Goal: Information Seeking & Learning: Learn about a topic

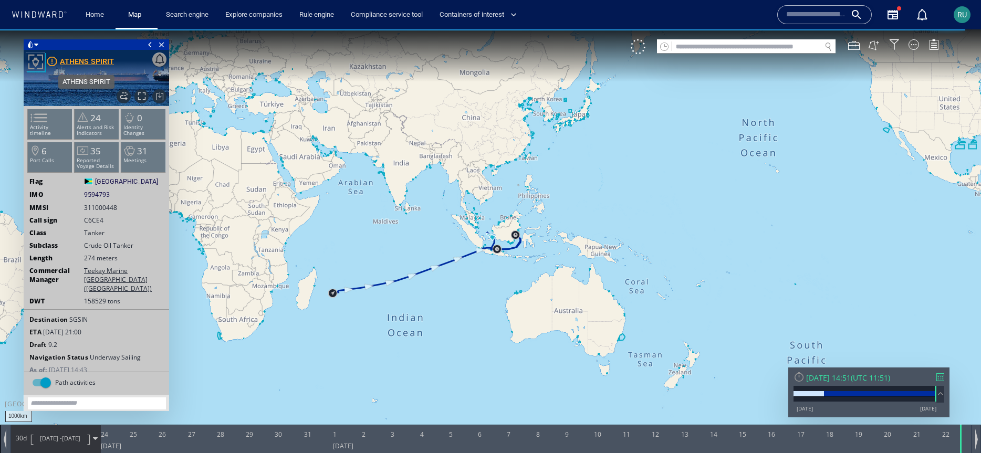
click at [82, 62] on div "ATHENS SPIRIT" at bounding box center [87, 61] width 54 height 13
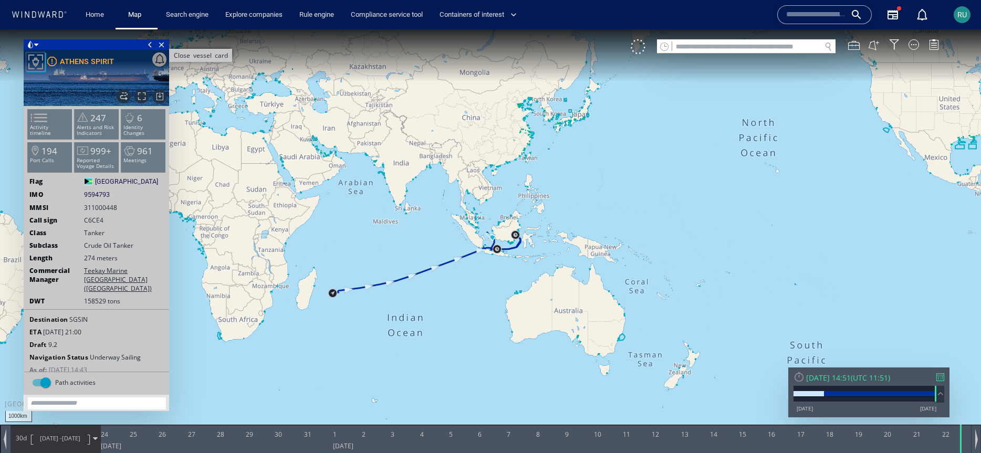
click at [162, 44] on span "Close vessel card" at bounding box center [162, 44] width 12 height 11
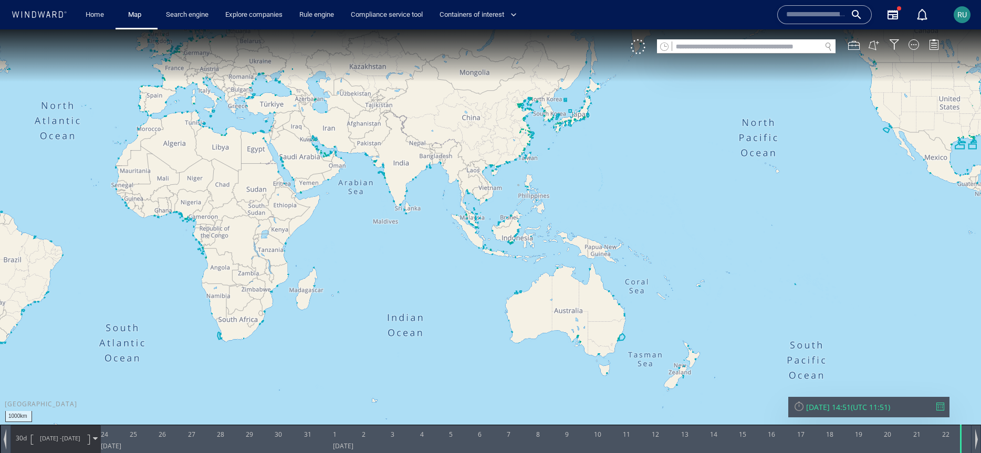
click at [754, 47] on input "text" at bounding box center [746, 47] width 149 height 14
paste input "*******"
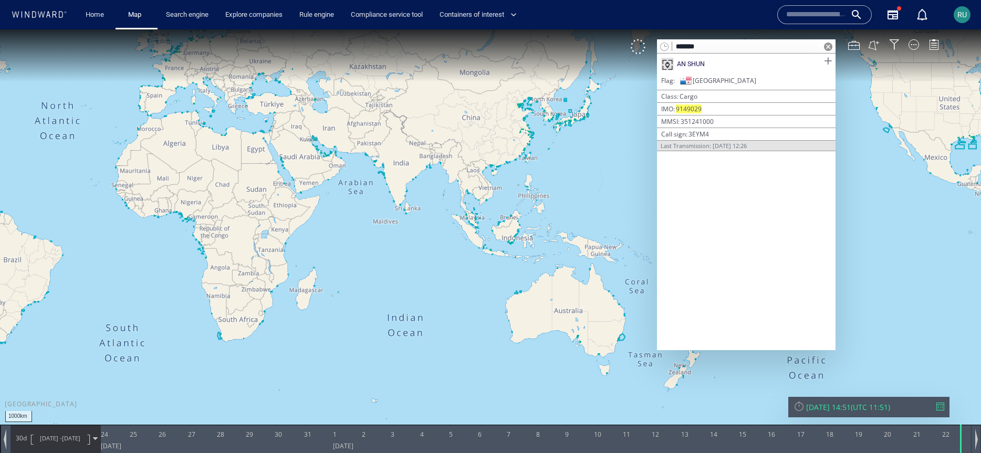
type input "*******"
click at [827, 58] on span at bounding box center [827, 61] width 13 height 13
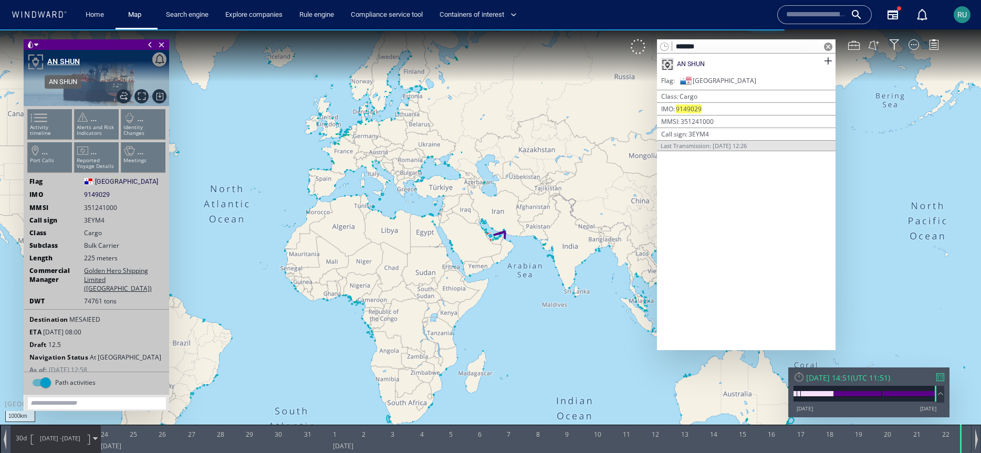
click at [60, 60] on div "AN SHUN" at bounding box center [63, 61] width 33 height 13
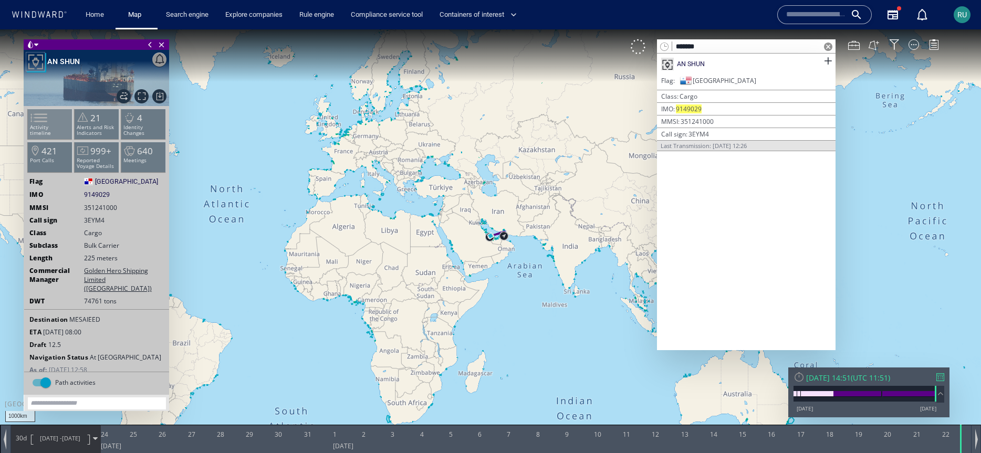
click at [40, 125] on span at bounding box center [33, 117] width 16 height 15
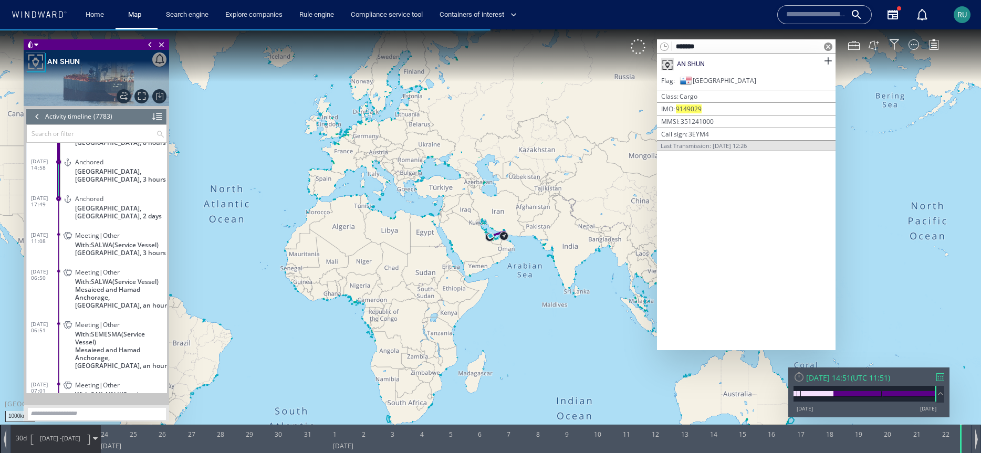
click at [67, 133] on input "text" at bounding box center [91, 133] width 129 height 17
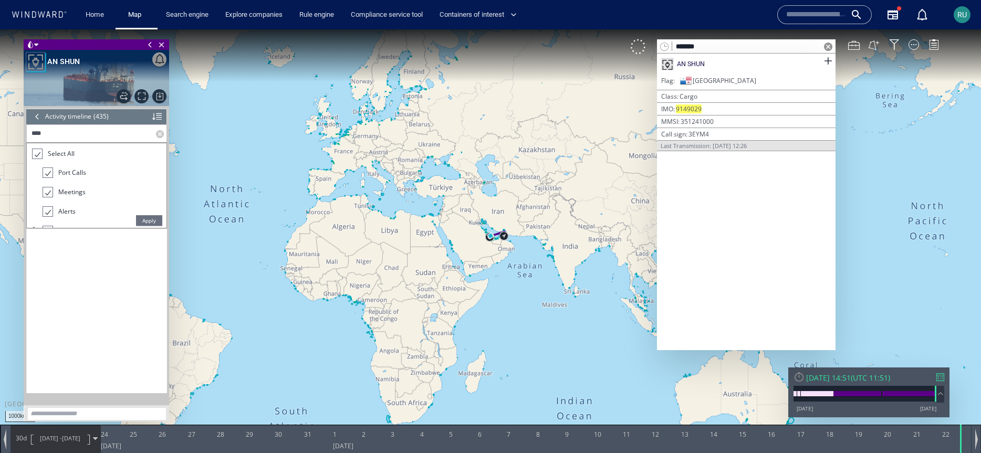
scroll to position [12398, 0]
type input "*"
click at [146, 224] on span "Apply" at bounding box center [149, 220] width 26 height 11
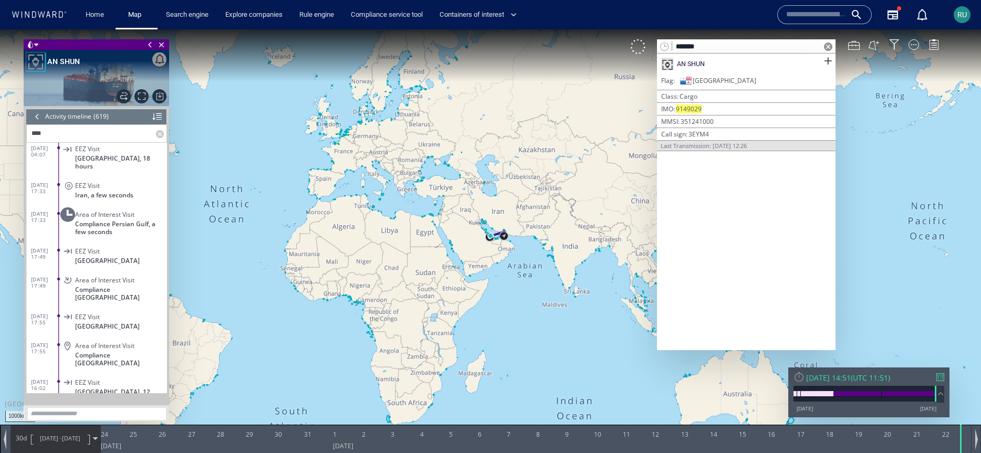
scroll to position [17434, 0]
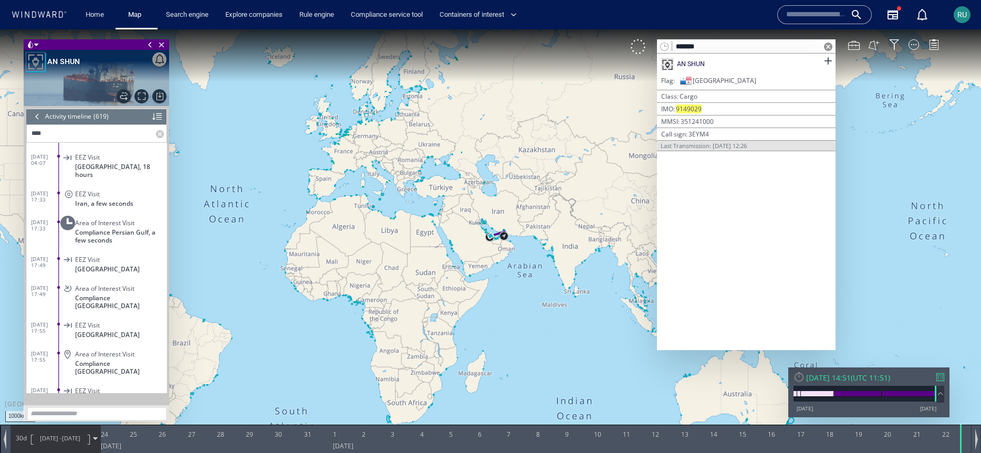
drag, startPoint x: 57, startPoint y: 131, endPoint x: 16, endPoint y: 131, distance: 41.0
click at [16, 29] on div "1000km © Mapbox © OpenStreetMap Improve this map 0 0 [DATE] 24 25 26 27 28 29 […" at bounding box center [490, 29] width 981 height 0
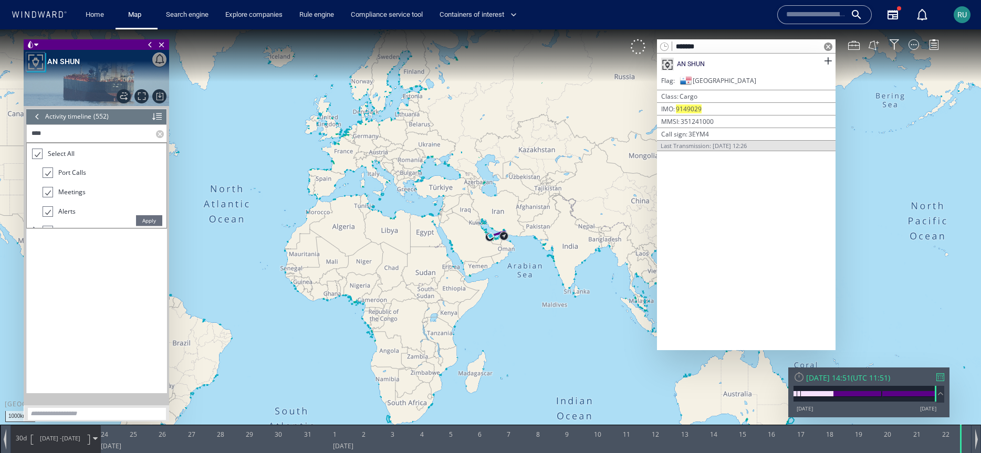
scroll to position [12398, 0]
click at [35, 154] on div at bounding box center [37, 154] width 11 height 12
click at [55, 173] on div "Port Calls" at bounding box center [65, 172] width 44 height 11
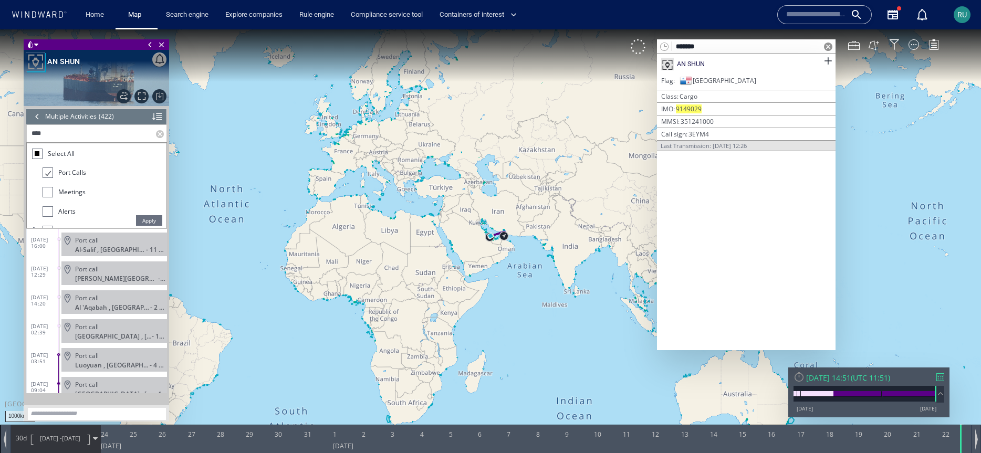
click at [154, 222] on span "Apply" at bounding box center [149, 220] width 26 height 11
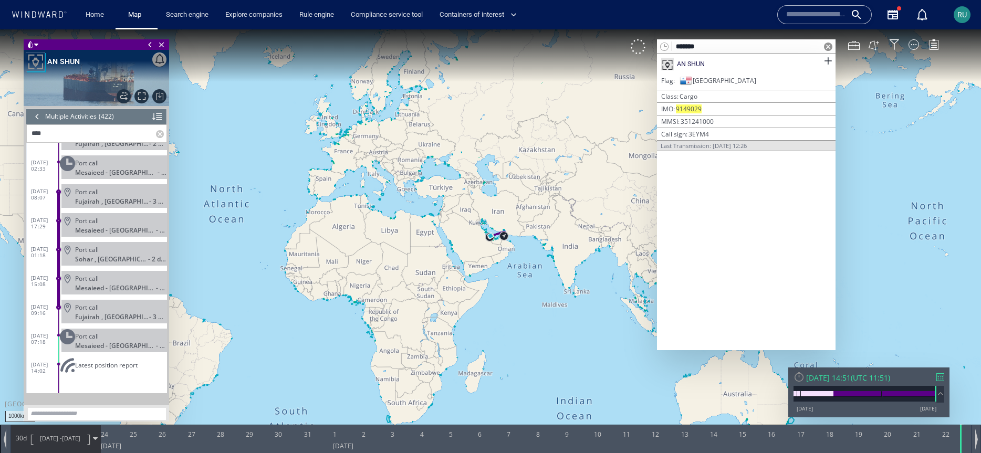
scroll to position [11946, 0]
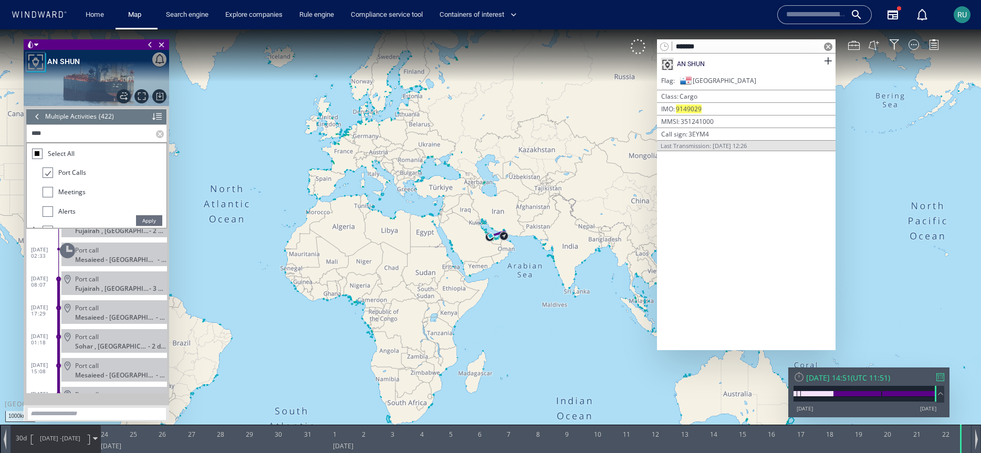
drag, startPoint x: 54, startPoint y: 132, endPoint x: 20, endPoint y: 133, distance: 33.6
click at [20, 29] on div "1000km © Mapbox © OpenStreetMap Improve this map 0 0 [DATE] 24 25 26 27 28 29 […" at bounding box center [490, 29] width 981 height 0
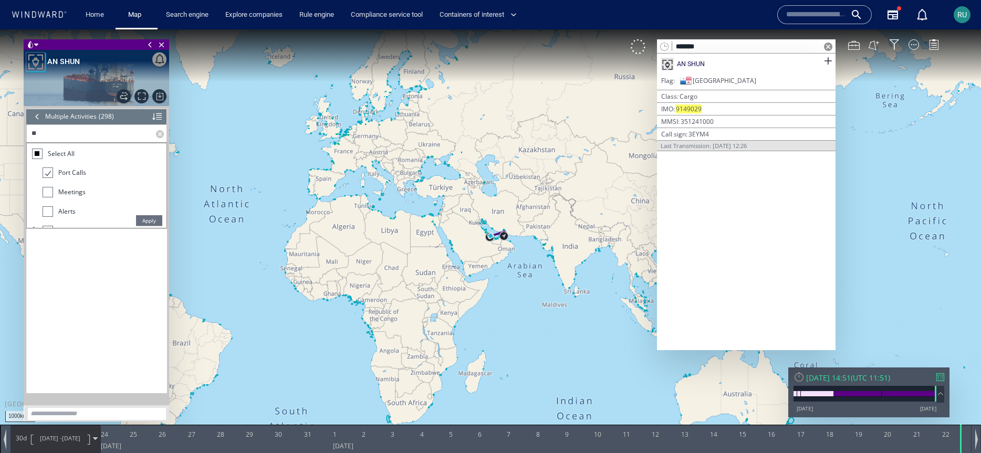
scroll to position [1597, 0]
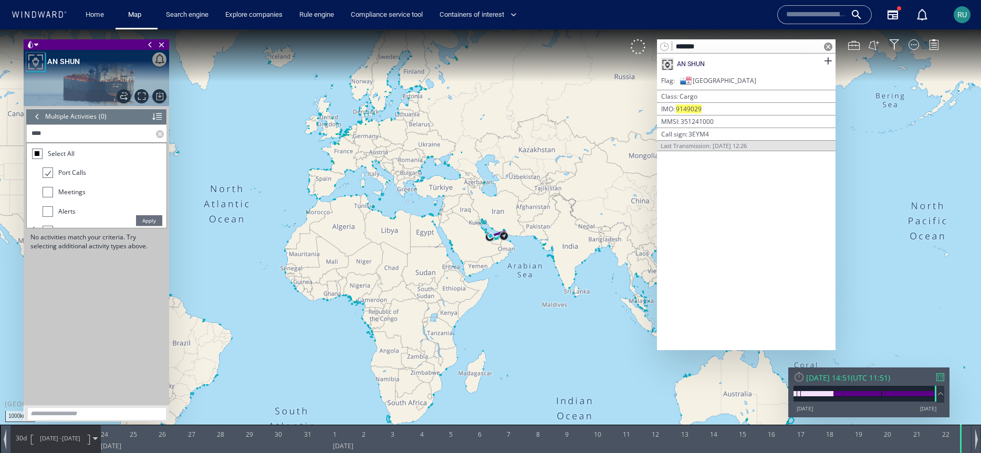
type input "****"
click at [152, 222] on span "Apply" at bounding box center [149, 220] width 26 height 11
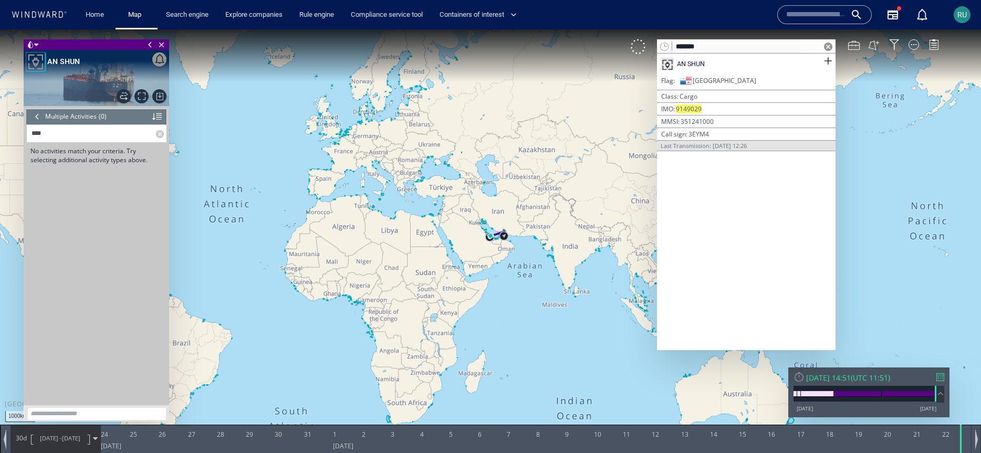
click at [38, 116] on div at bounding box center [38, 117] width 12 height 16
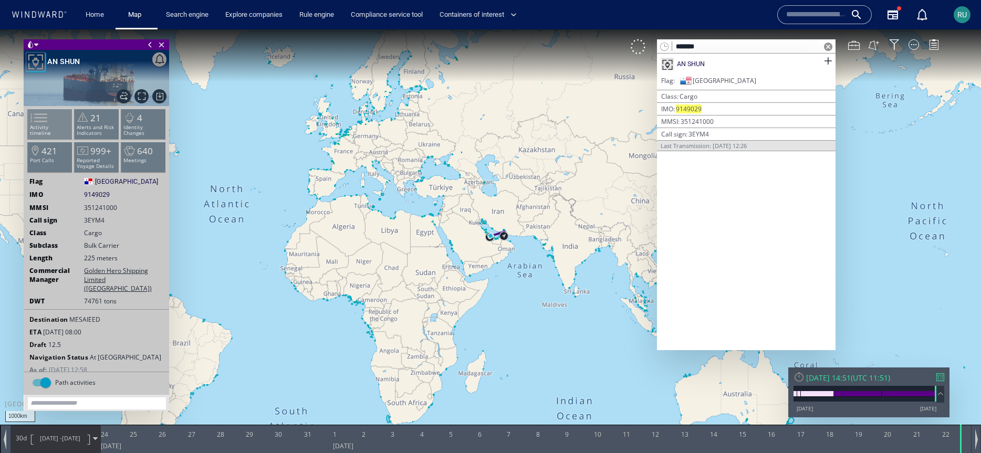
click at [51, 122] on li "Activity timeline" at bounding box center [50, 124] width 45 height 30
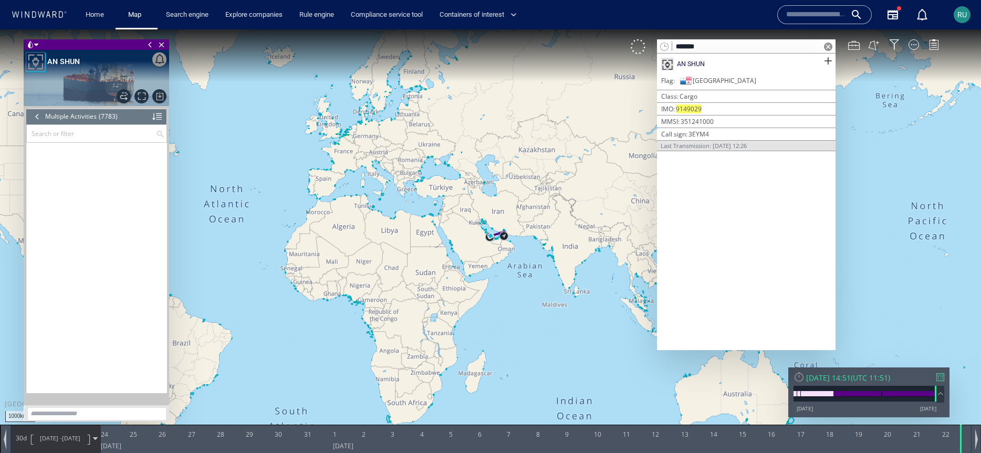
scroll to position [224183, 0]
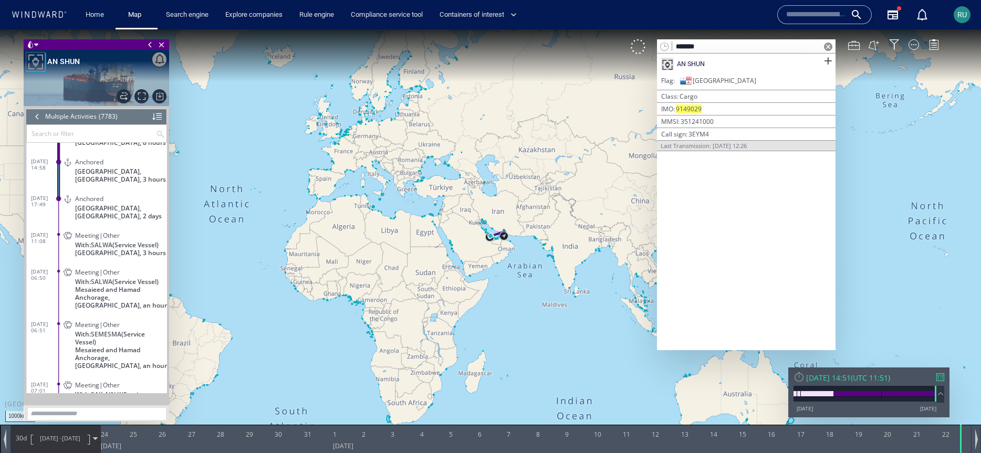
click at [54, 132] on input "text" at bounding box center [91, 133] width 129 height 17
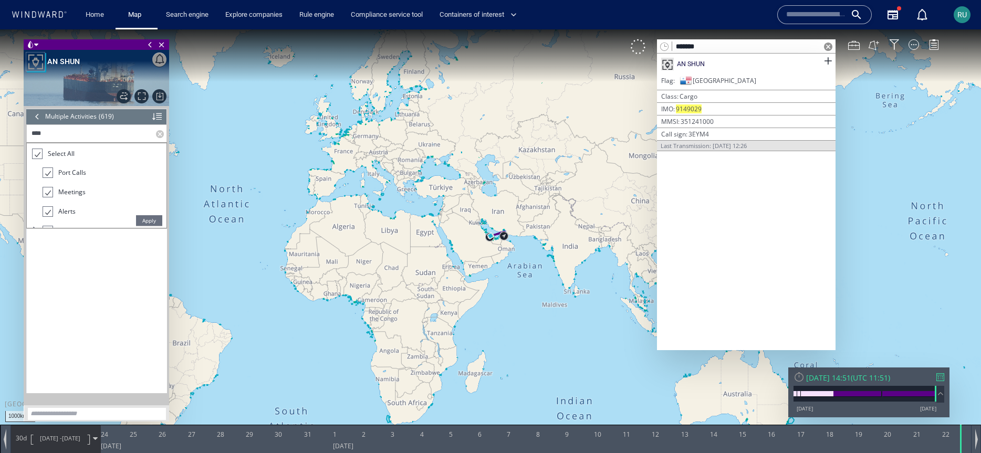
scroll to position [17711, 0]
type input "*"
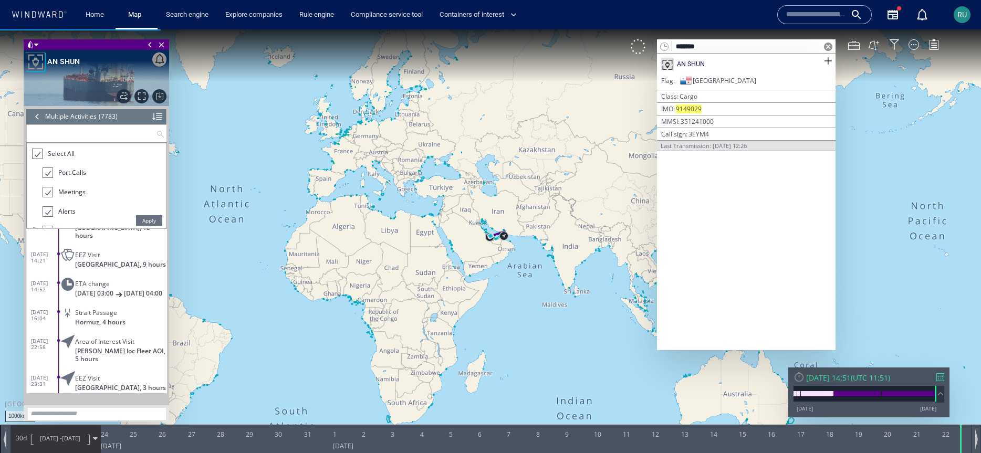
click at [35, 118] on div at bounding box center [38, 117] width 12 height 16
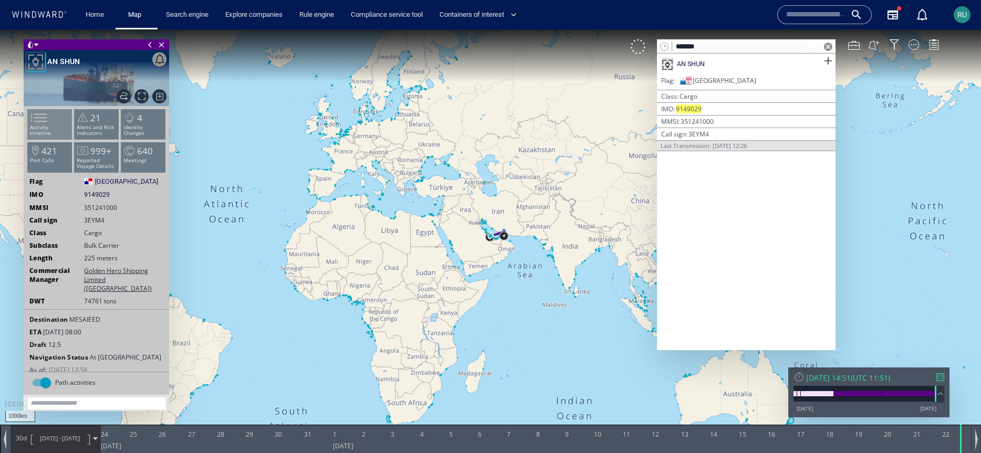
click at [59, 124] on p "Activity timeline" at bounding box center [50, 130] width 45 height 12
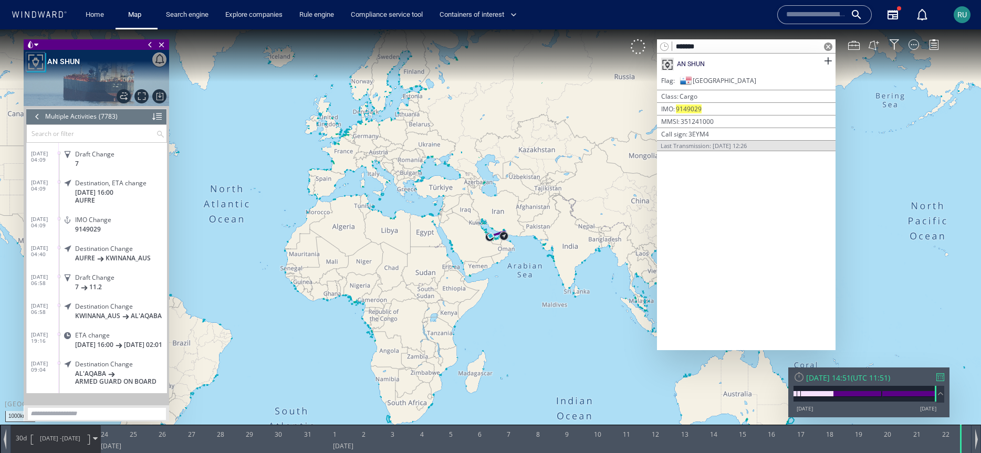
scroll to position [224183, 0]
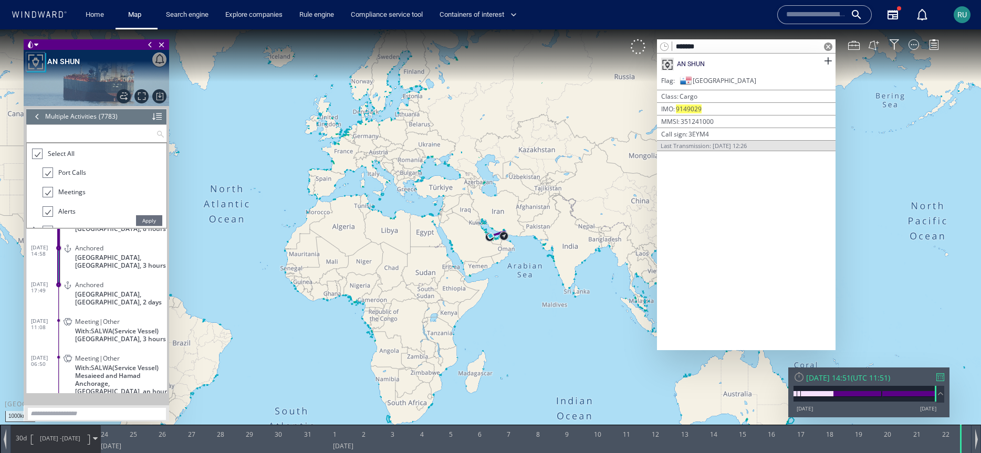
click at [66, 135] on input "text" at bounding box center [91, 133] width 129 height 17
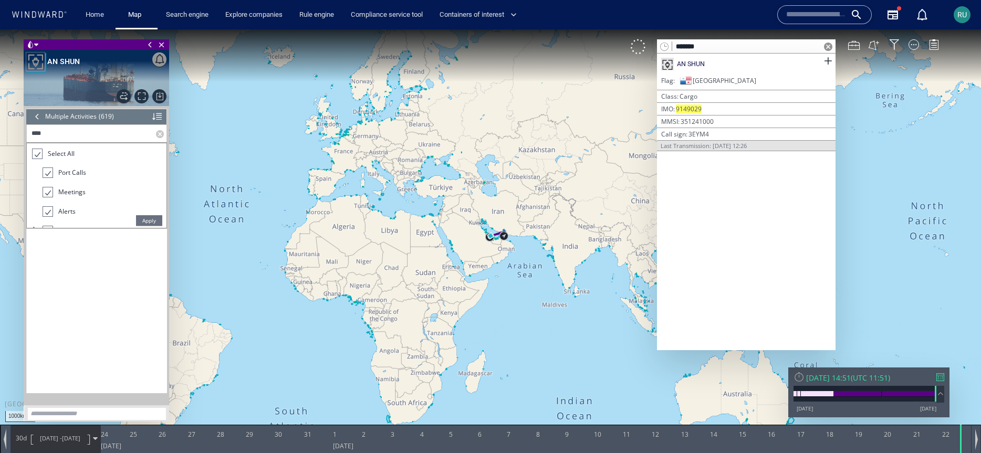
scroll to position [17711, 0]
type input "****"
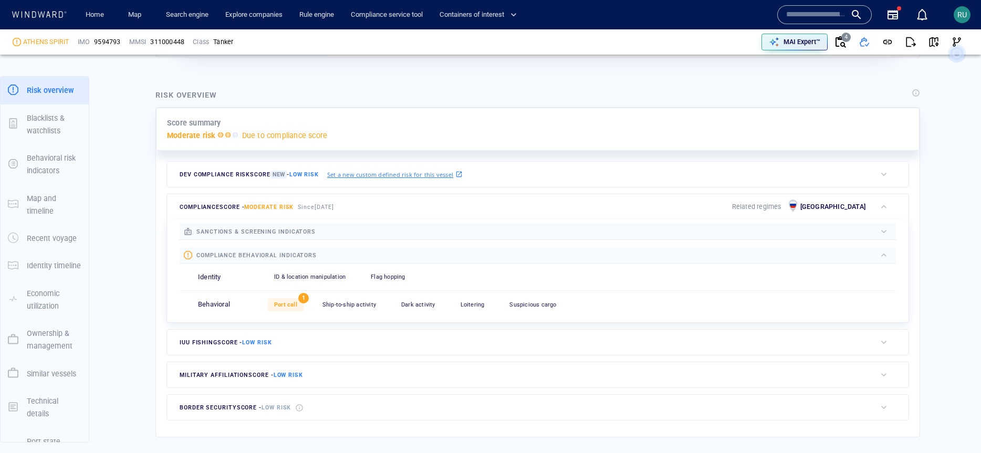
scroll to position [215, 0]
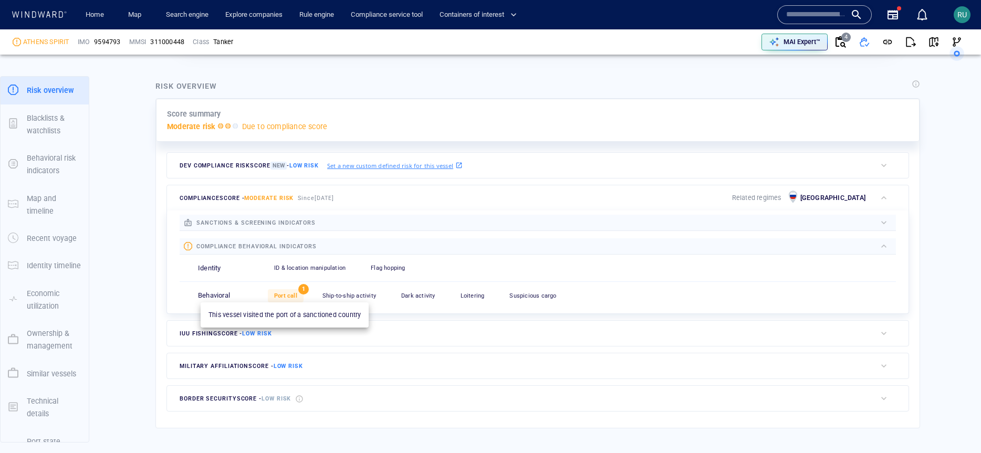
click at [288, 296] on span "Port call" at bounding box center [285, 295] width 23 height 7
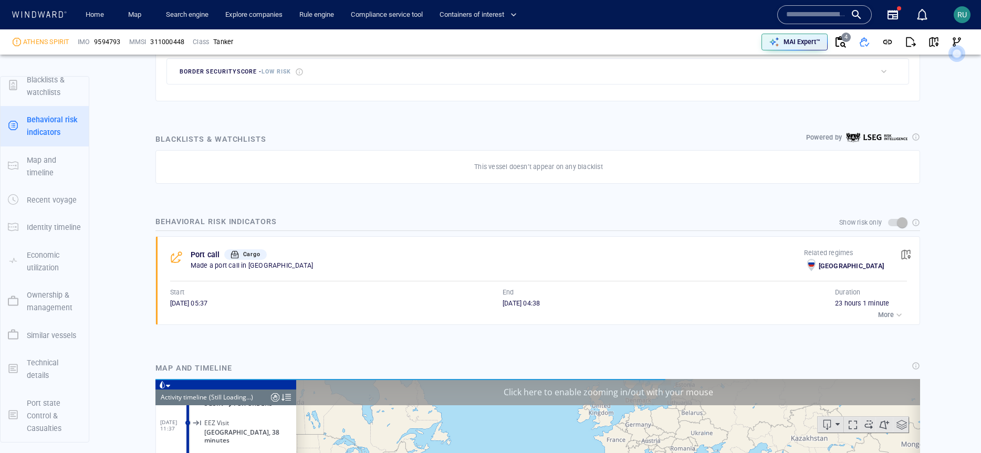
scroll to position [4816, 0]
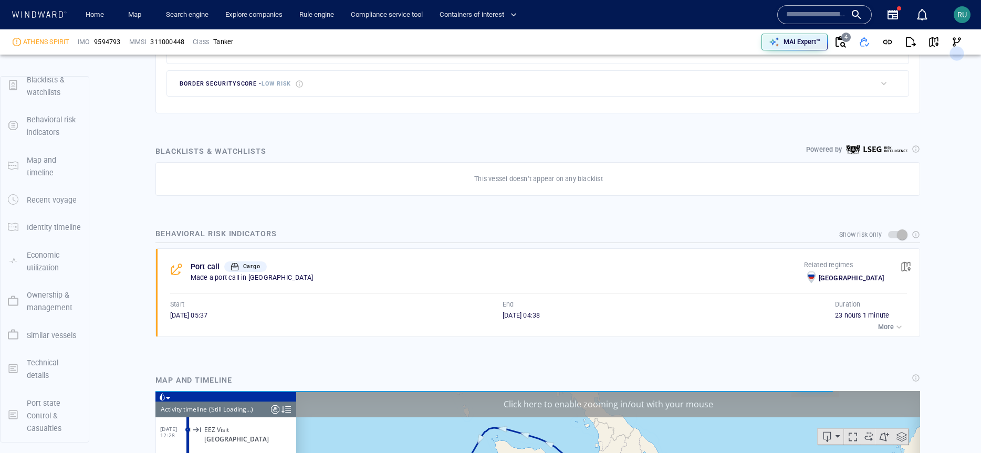
scroll to position [526, 0]
